Goal: Transaction & Acquisition: Download file/media

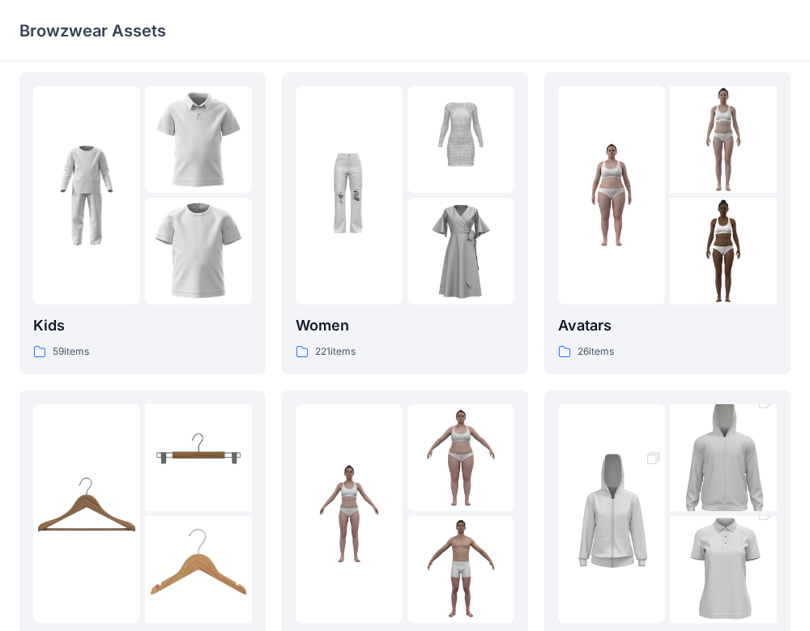
scroll to position [7, 0]
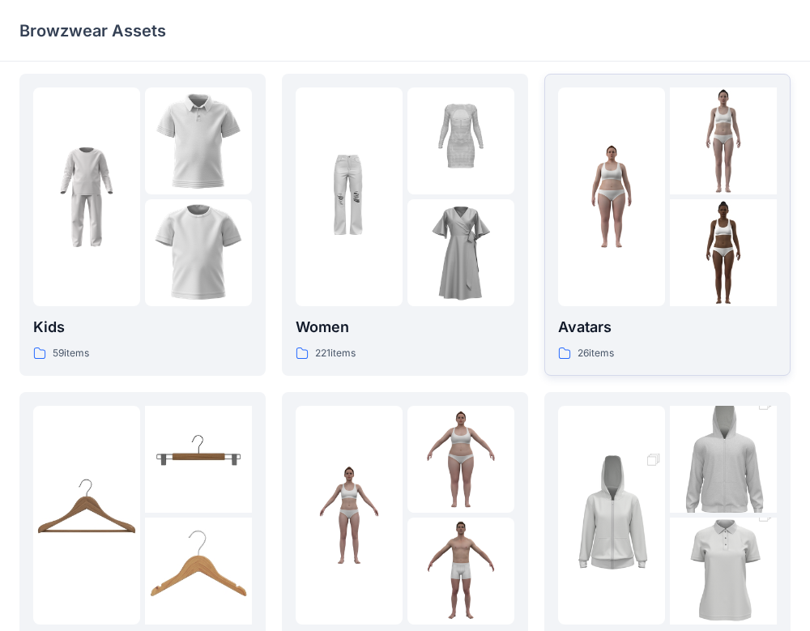
click at [684, 324] on p "Avatars" at bounding box center [667, 327] width 219 height 23
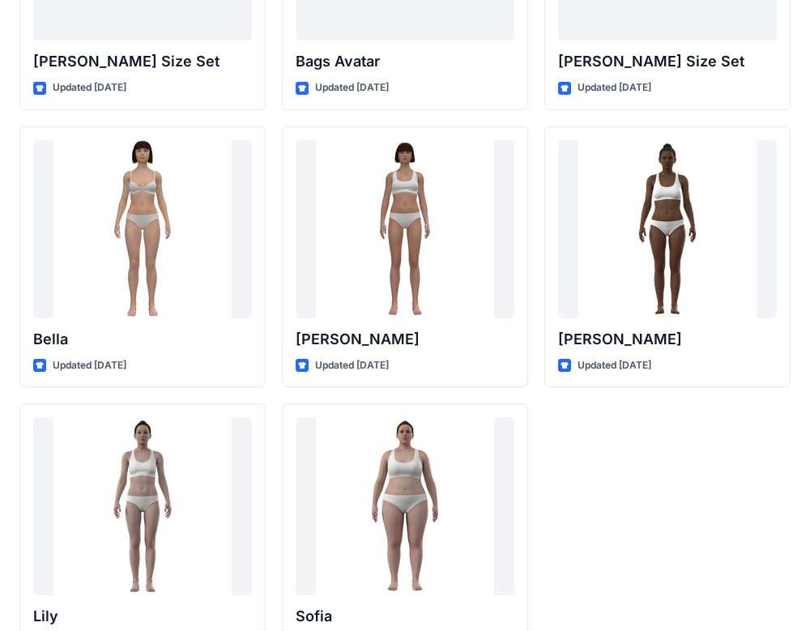
scroll to position [1950, 0]
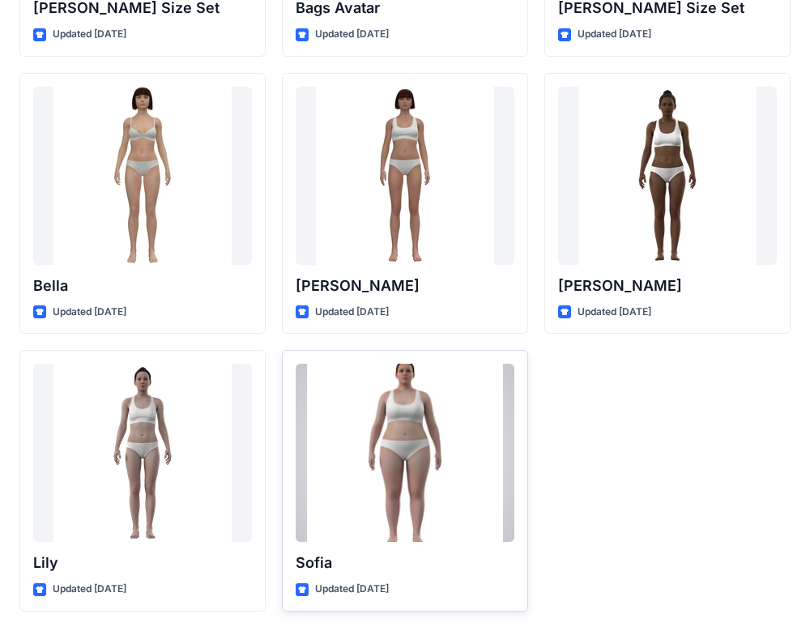
click at [450, 462] on div at bounding box center [405, 453] width 219 height 178
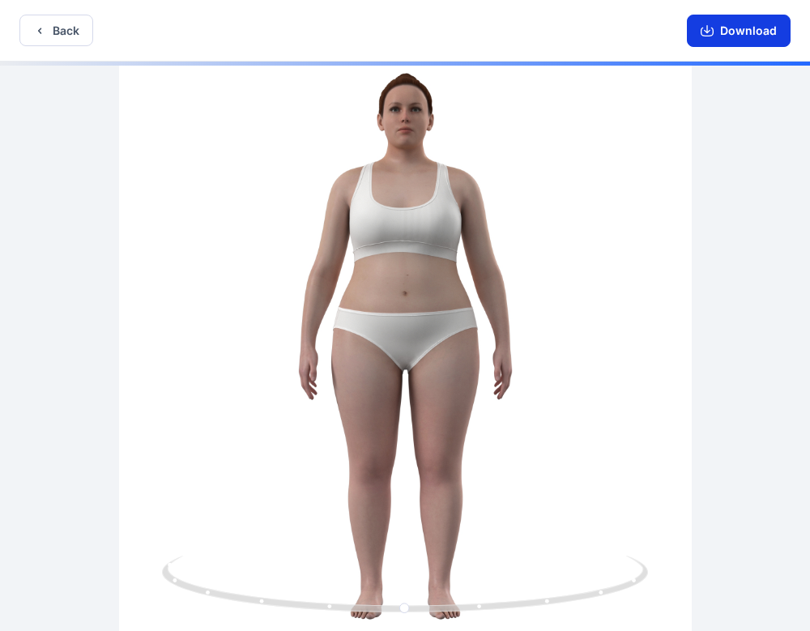
click at [740, 36] on button "Download" at bounding box center [739, 31] width 104 height 32
click at [760, 31] on button "Download" at bounding box center [739, 31] width 104 height 32
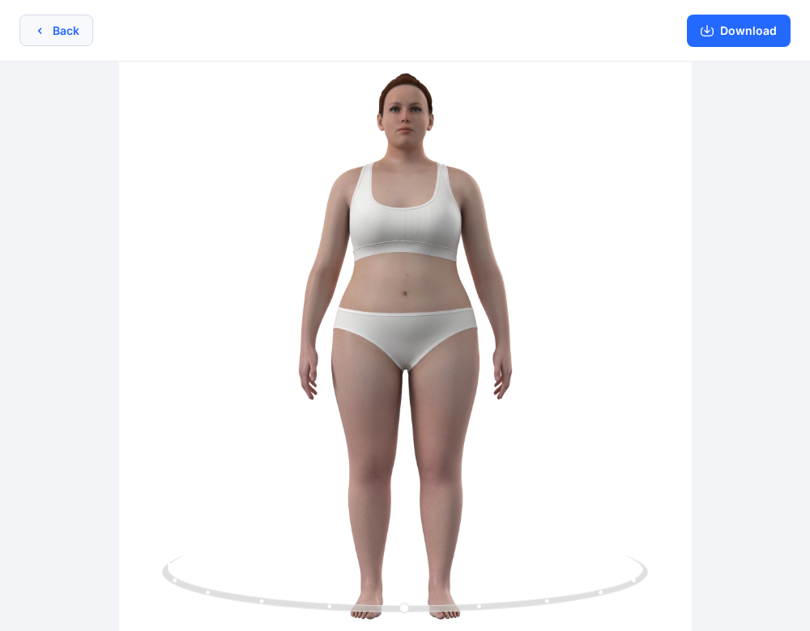
click at [58, 42] on button "Back" at bounding box center [56, 31] width 74 height 32
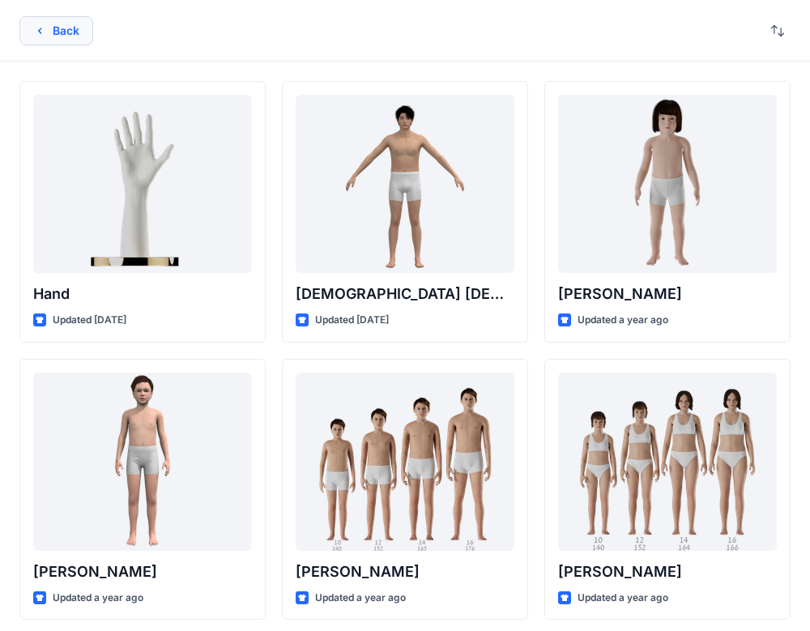
click at [60, 27] on button "Back" at bounding box center [56, 30] width 74 height 29
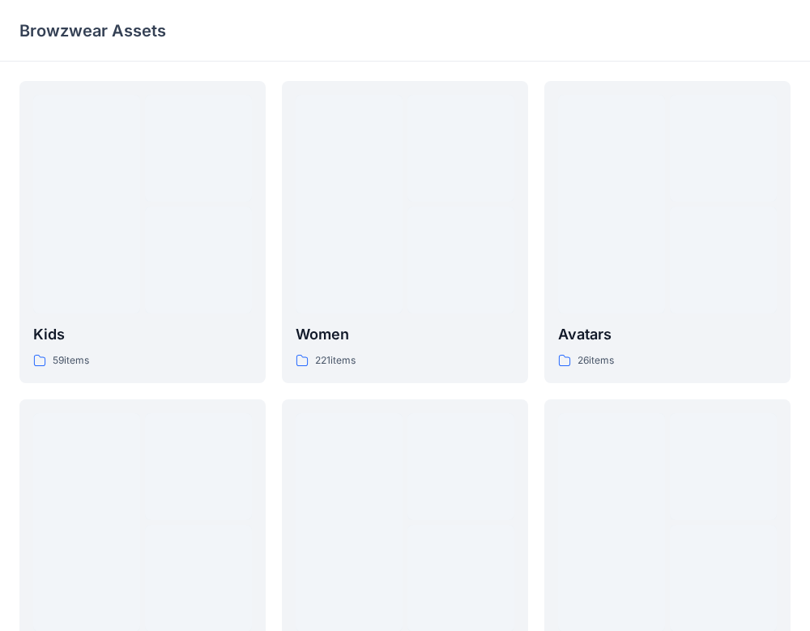
scroll to position [7, 0]
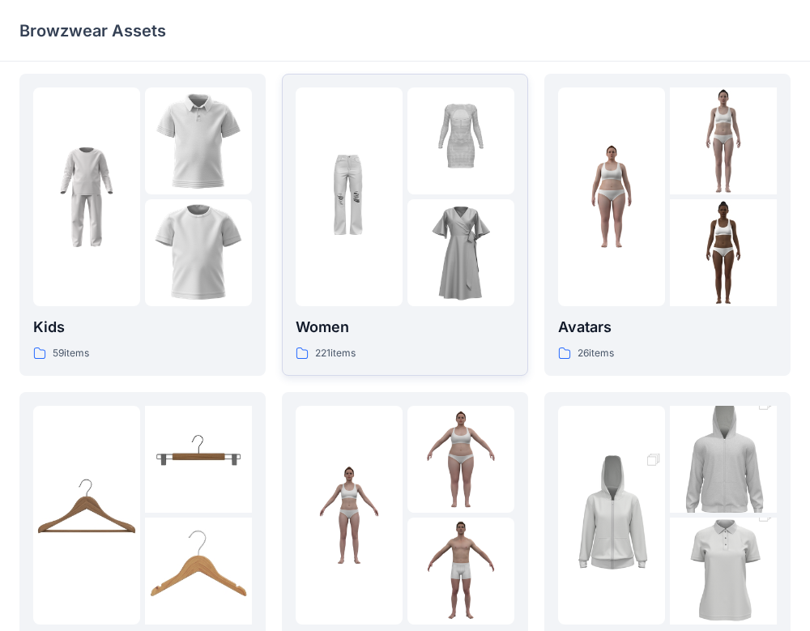
click at [445, 354] on div "221 items" at bounding box center [405, 353] width 219 height 17
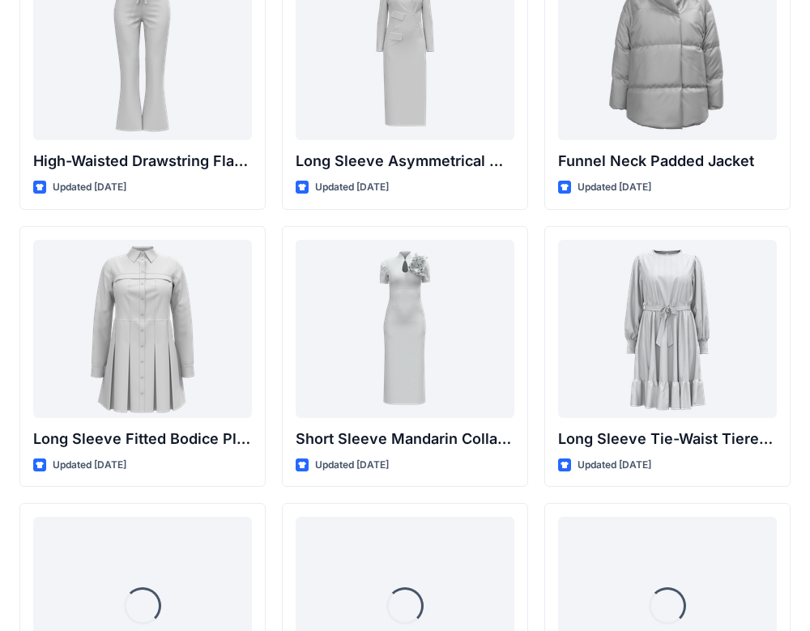
scroll to position [6238, 0]
